Goal: Find specific page/section: Find specific page/section

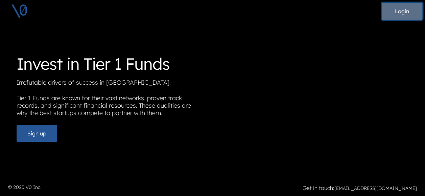
click at [396, 16] on button "Login" at bounding box center [402, 11] width 41 height 17
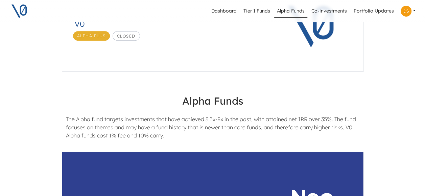
scroll to position [34, 0]
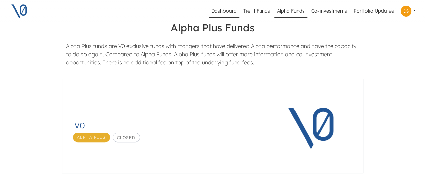
click at [228, 11] on link "Dashboard" at bounding box center [224, 11] width 31 height 13
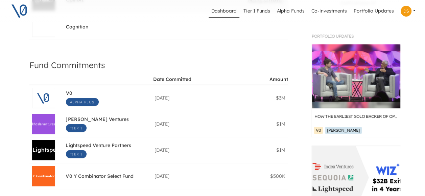
scroll to position [169, 0]
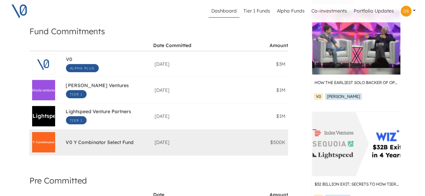
click at [132, 147] on div "V0 Y Combinator Select Fund Date Committed: [DATE] $500K" at bounding box center [108, 142] width 84 height 12
